Goal: Task Accomplishment & Management: Manage account settings

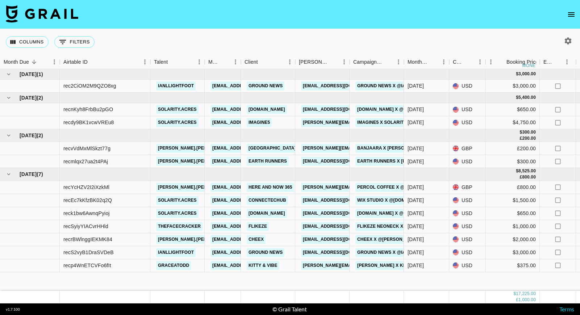
click at [566, 11] on button "open drawer" at bounding box center [571, 14] width 14 height 14
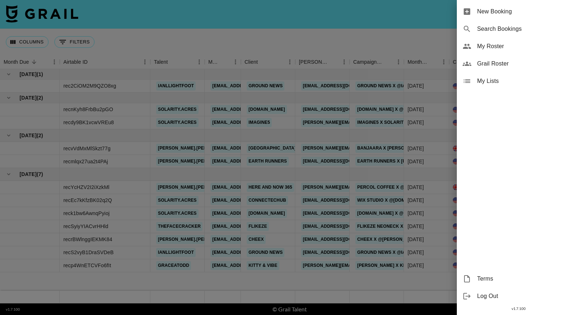
click at [322, 28] on div at bounding box center [290, 157] width 580 height 315
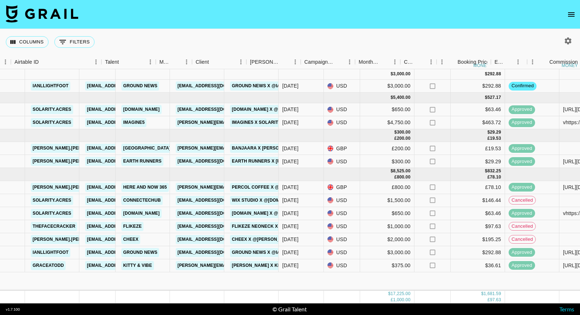
scroll to position [0, 178]
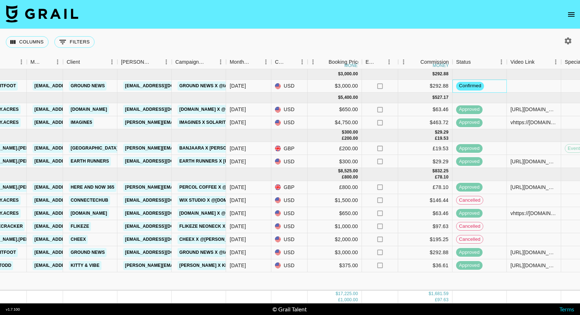
click at [490, 84] on div "confirmed" at bounding box center [479, 86] width 54 height 13
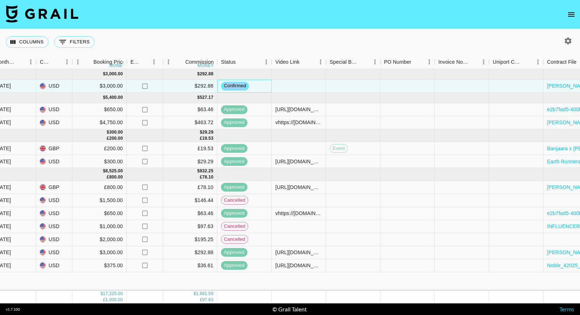
scroll to position [0, 622]
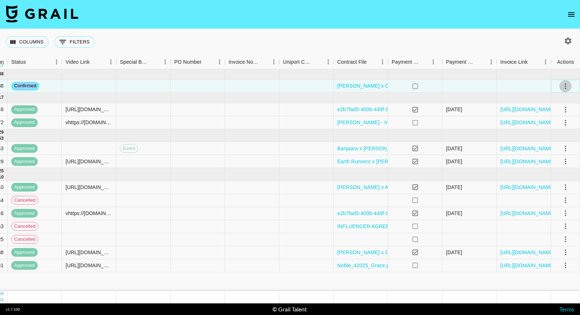
click at [567, 86] on icon "select merge strategy" at bounding box center [565, 86] width 9 height 9
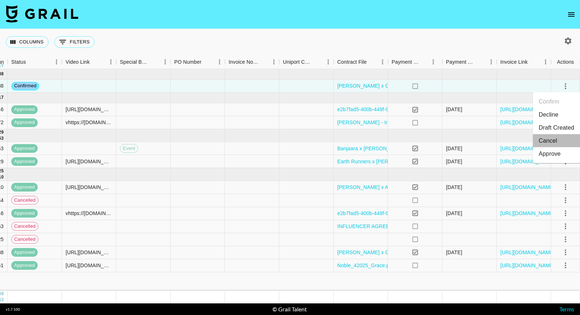
click at [551, 143] on li "Cancel" at bounding box center [555, 140] width 47 height 13
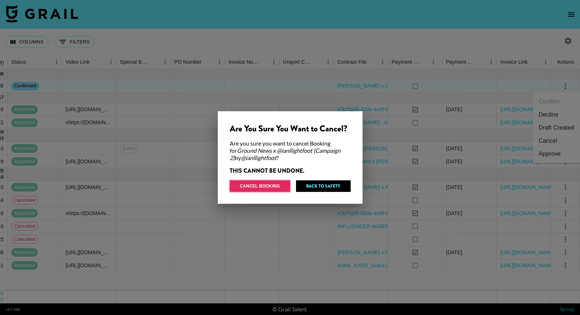
click at [269, 185] on button "Cancel Booking" at bounding box center [259, 186] width 60 height 12
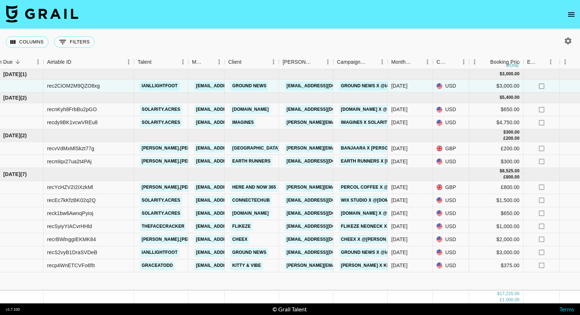
scroll to position [0, 0]
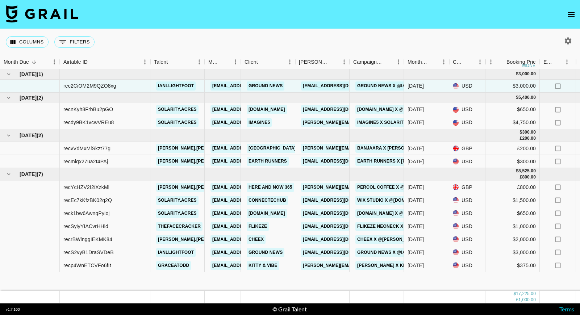
click at [572, 18] on icon "open drawer" at bounding box center [570, 14] width 9 height 9
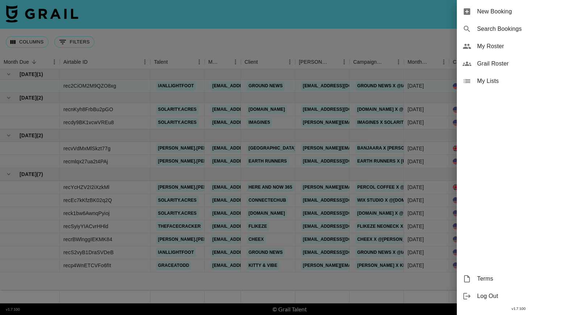
click at [539, 51] on div "My Roster" at bounding box center [517, 46] width 123 height 17
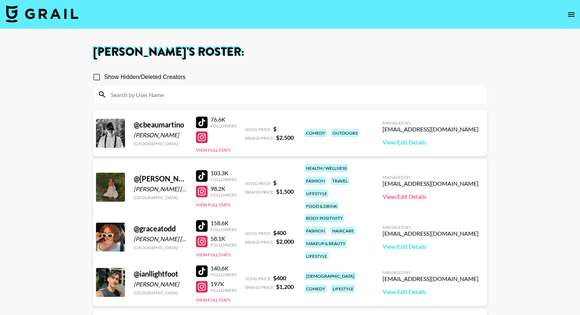
click at [443, 193] on link "View/Edit Details" at bounding box center [430, 196] width 96 height 7
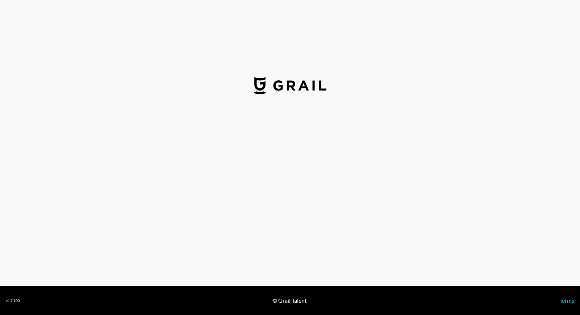
select select "USD"
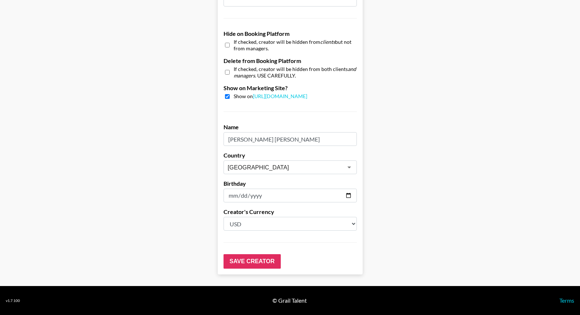
scroll to position [611, 0]
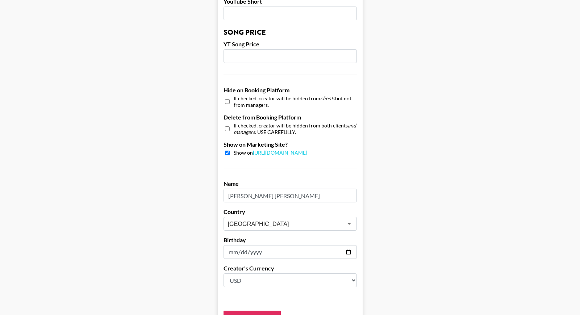
click at [226, 128] on input "checkbox" at bounding box center [227, 128] width 5 height 10
checkbox input "true"
click at [226, 153] on input "checkbox" at bounding box center [227, 153] width 5 height 5
checkbox input "false"
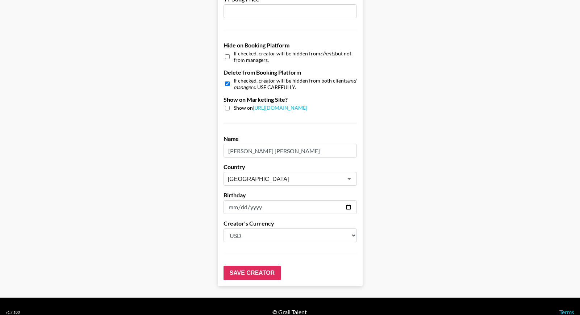
scroll to position [658, 0]
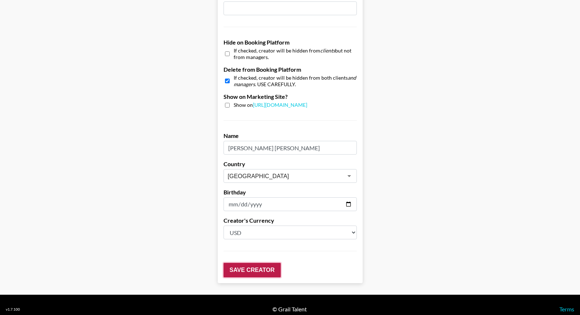
click at [261, 273] on input "Save Creator" at bounding box center [251, 270] width 57 height 14
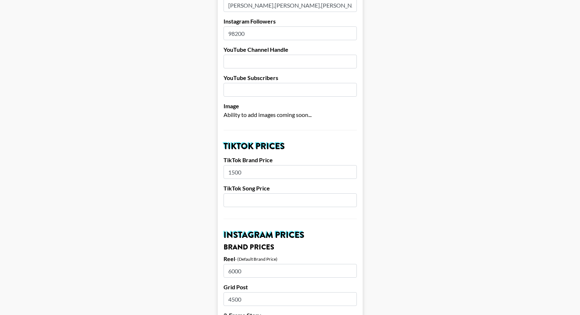
scroll to position [0, 0]
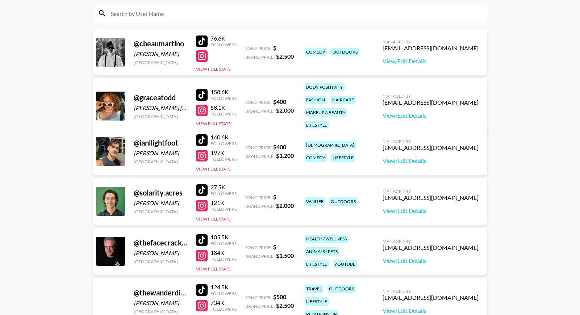
scroll to position [97, 0]
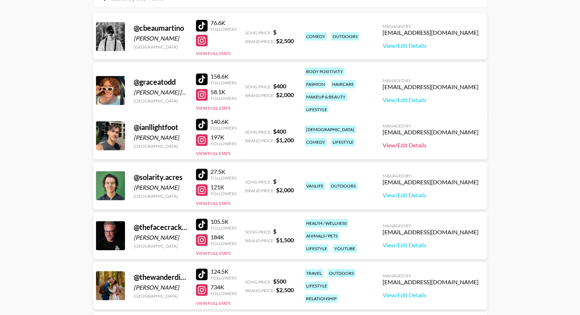
click at [425, 143] on link "View/Edit Details" at bounding box center [430, 145] width 96 height 7
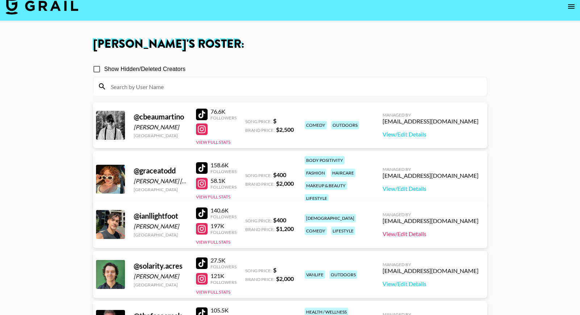
scroll to position [0, 0]
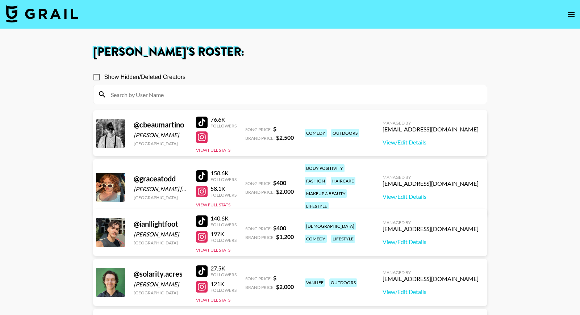
click at [511, 103] on main "Chelsea Robinson 's Roster: Show Hidden/Deleted Creators @ cbeaumartino Beau Ma…" at bounding box center [290, 252] width 580 height 447
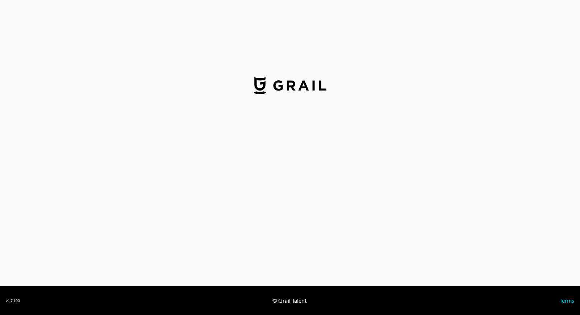
select select "USD"
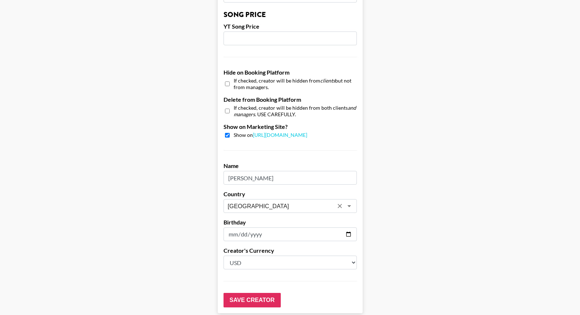
scroll to position [616, 0]
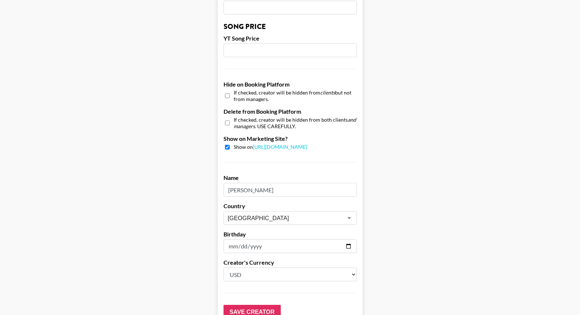
click at [227, 121] on input "checkbox" at bounding box center [227, 123] width 5 height 10
checkbox input "true"
click at [225, 149] on input "checkbox" at bounding box center [227, 147] width 5 height 5
checkbox input "false"
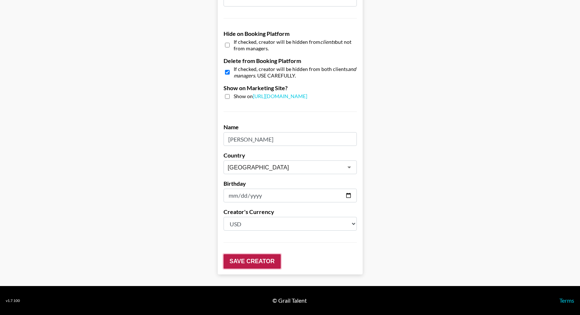
click at [256, 265] on input "Save Creator" at bounding box center [251, 261] width 57 height 14
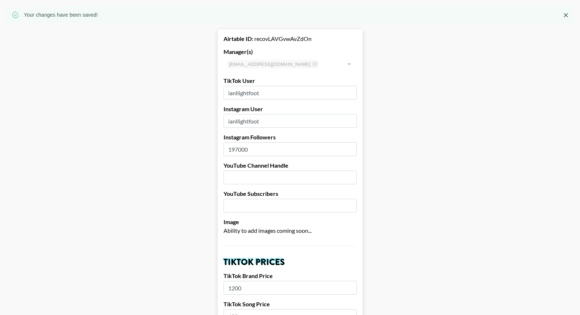
scroll to position [0, 0]
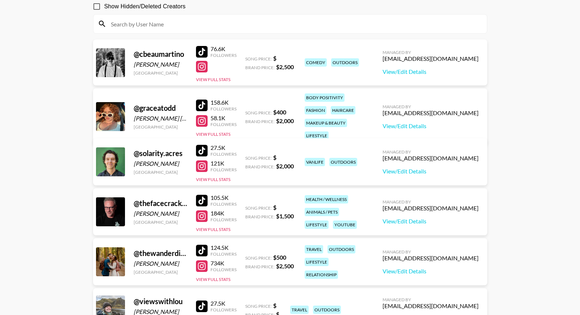
scroll to position [71, 0]
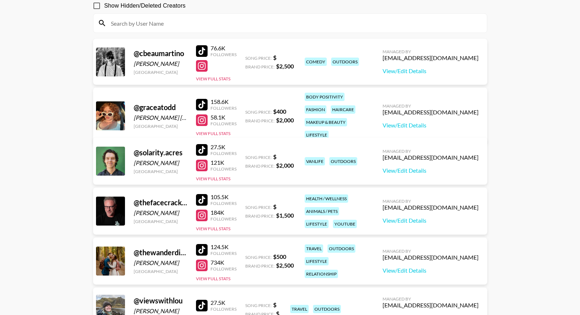
click at [148, 56] on div "@ cbeaumartino" at bounding box center [161, 53] width 54 height 9
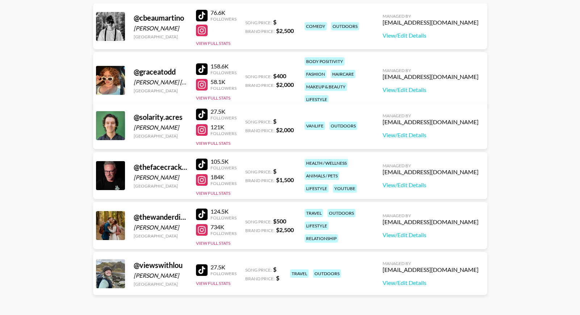
scroll to position [110, 0]
